Goal: Task Accomplishment & Management: Complete application form

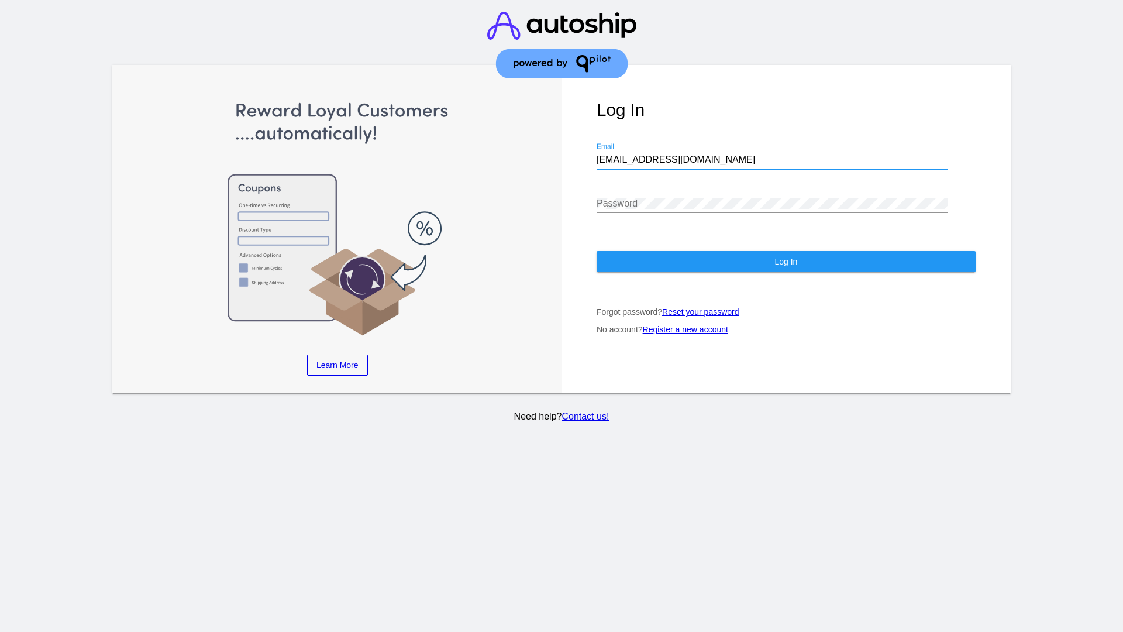
type input "[EMAIL_ADDRESS][DOMAIN_NAME]"
click at [786, 261] on span "Log In" at bounding box center [785, 261] width 23 height 9
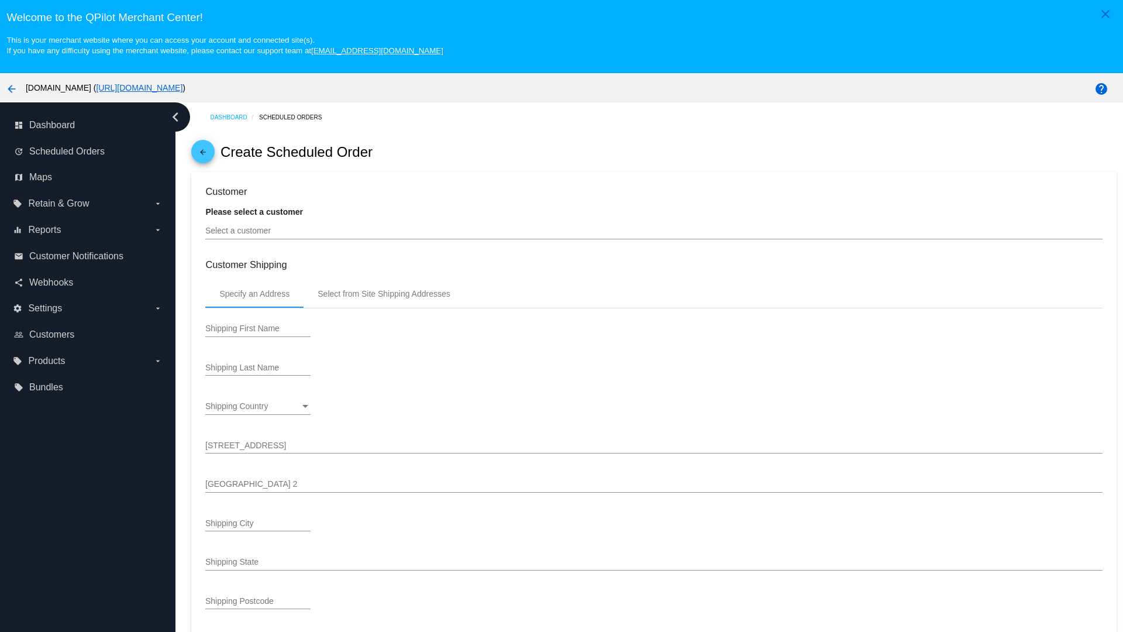
click at [654, 230] on input "Select a customer" at bounding box center [653, 230] width 897 height 9
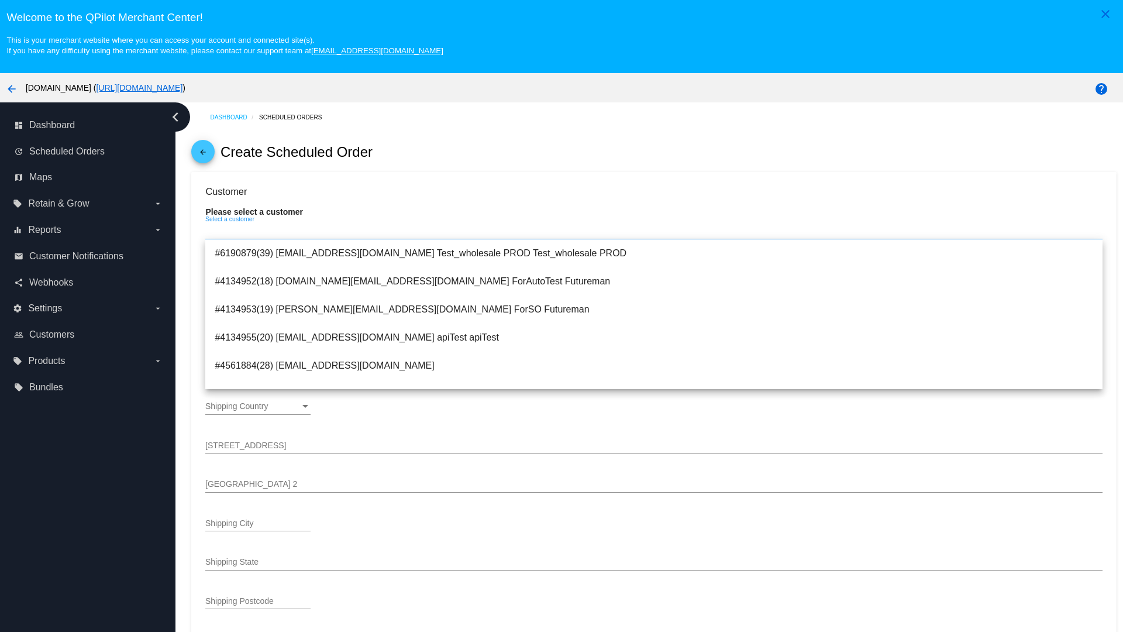
type input "ForSO"
type input "Futureman"
type input "1 Main St 1"
type input "San Jose"
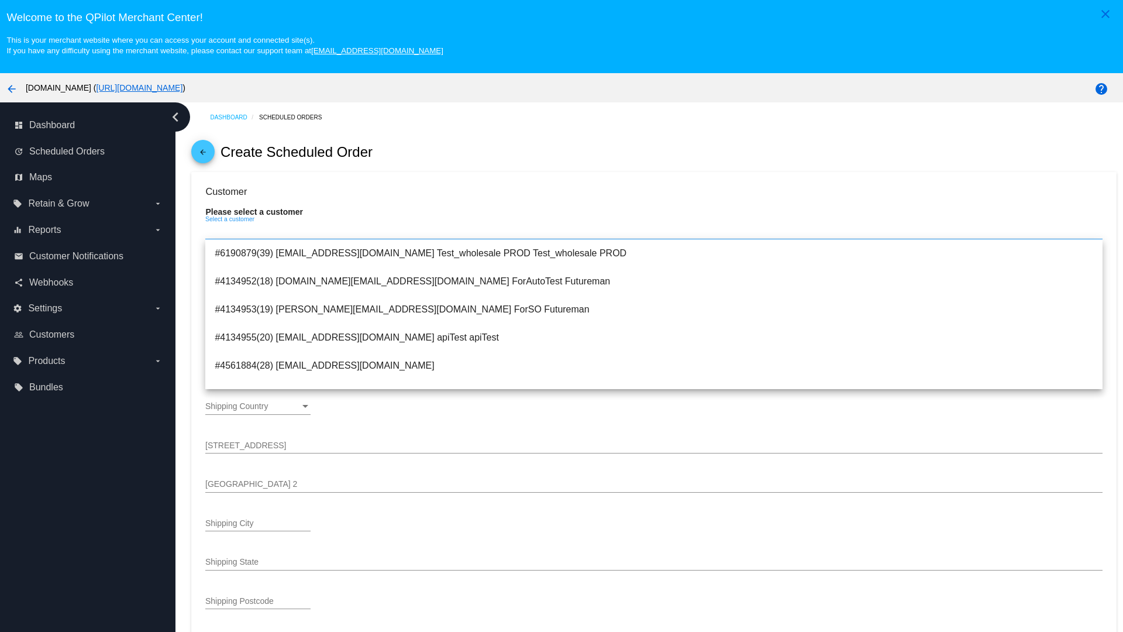
type input "95131"
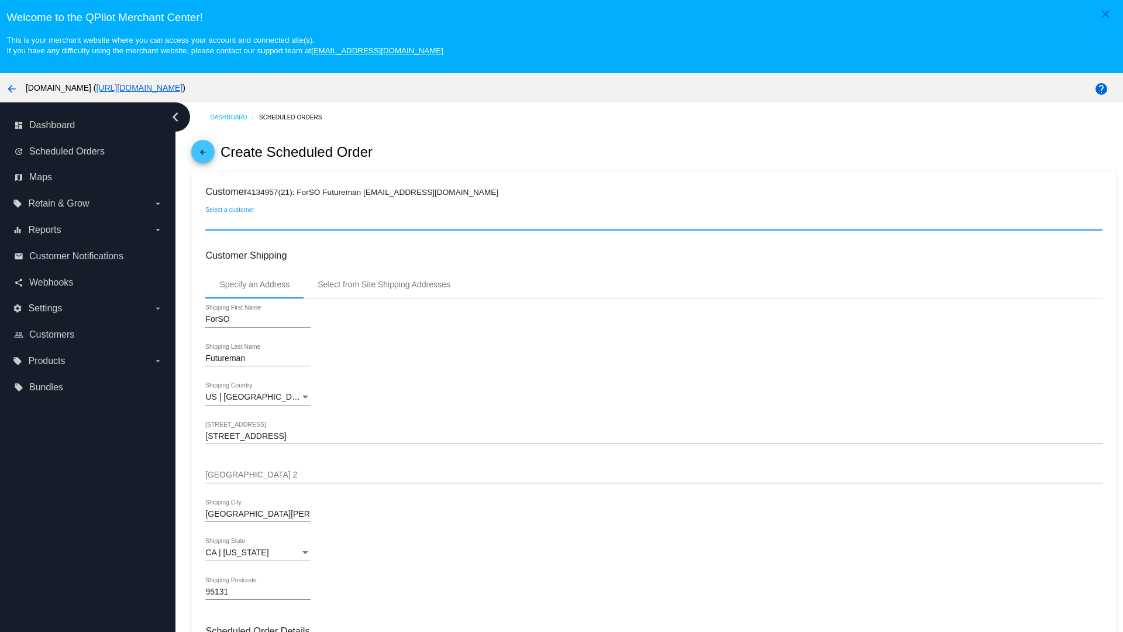
scroll to position [414, 0]
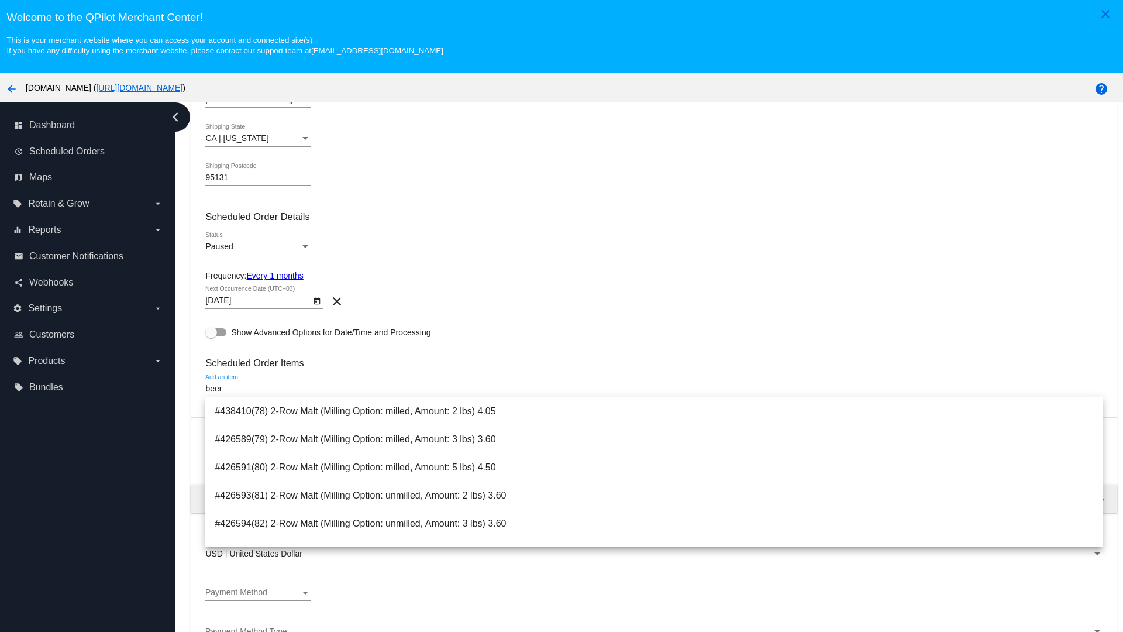
type input "beer"
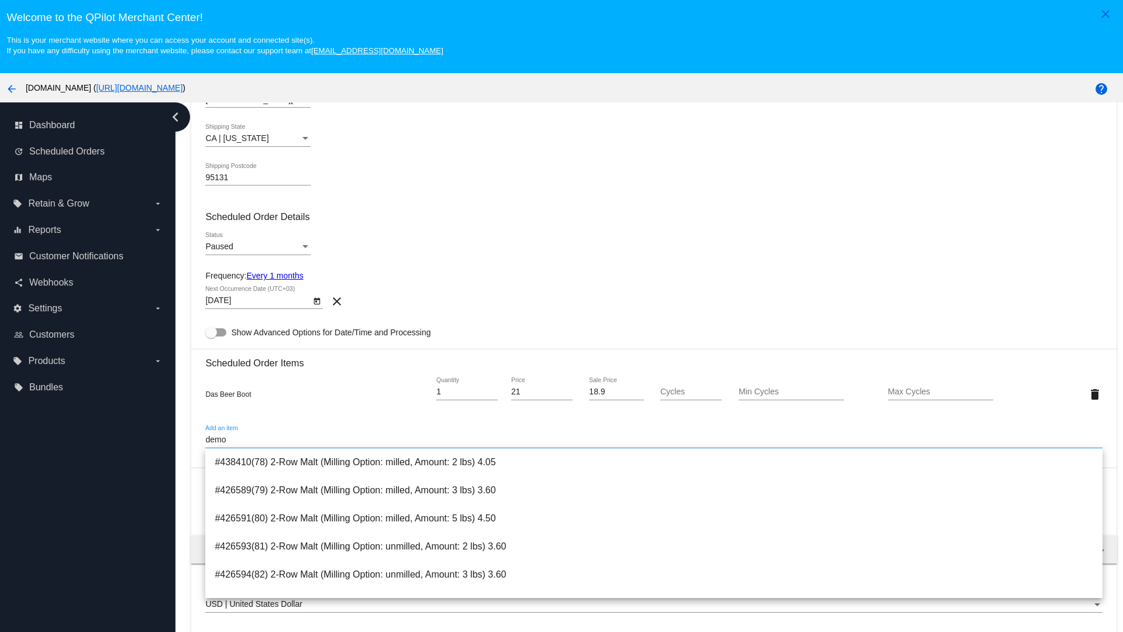
type input "demo"
